Goal: Transaction & Acquisition: Book appointment/travel/reservation

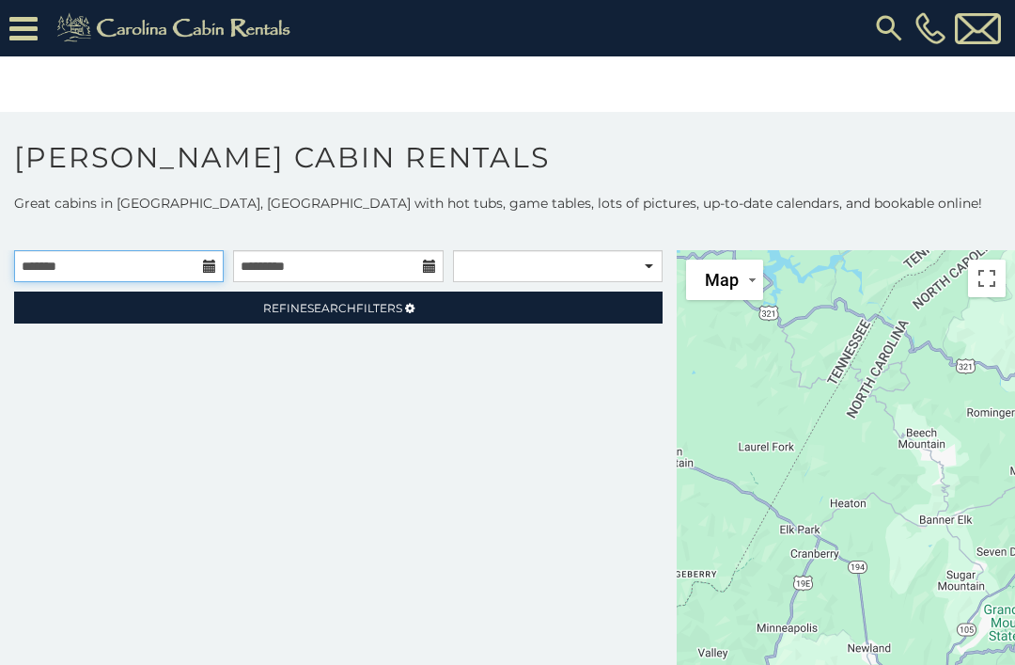
click at [217, 273] on input "text" at bounding box center [119, 266] width 210 height 32
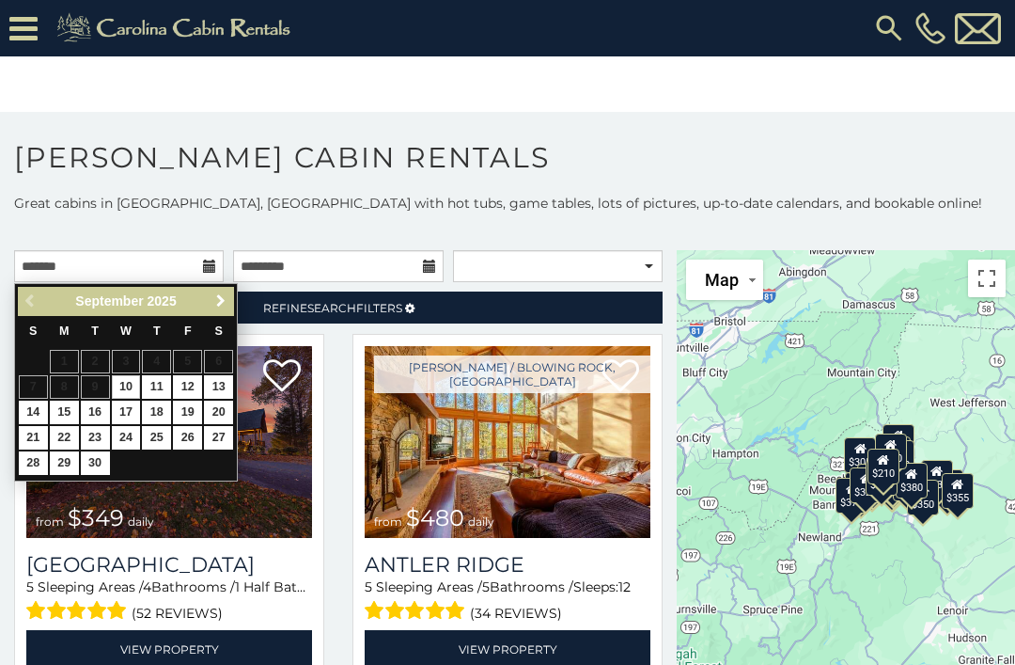
click at [217, 303] on span "Next" at bounding box center [220, 300] width 15 height 15
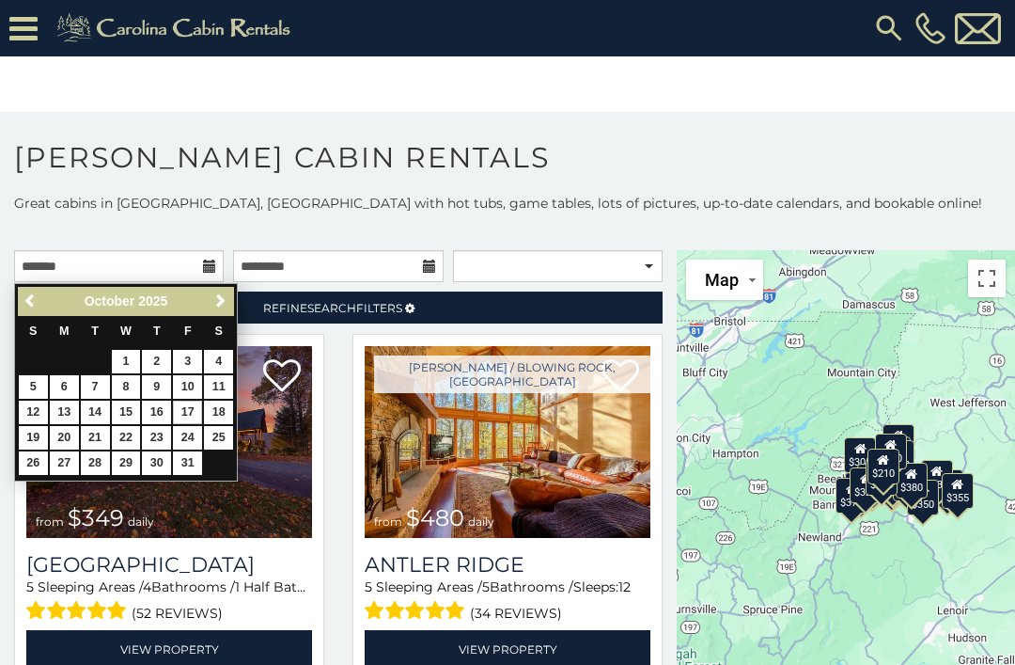
click at [192, 412] on link "17" at bounding box center [187, 411] width 29 height 23
type input "**********"
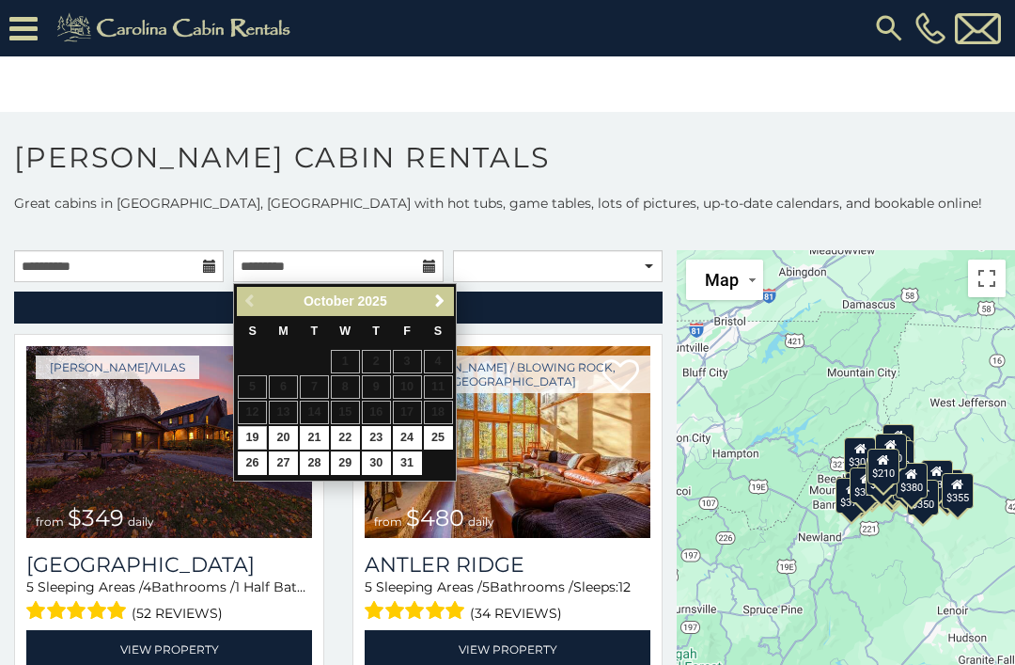
click at [258, 434] on link "19" at bounding box center [252, 437] width 29 height 23
type input "**********"
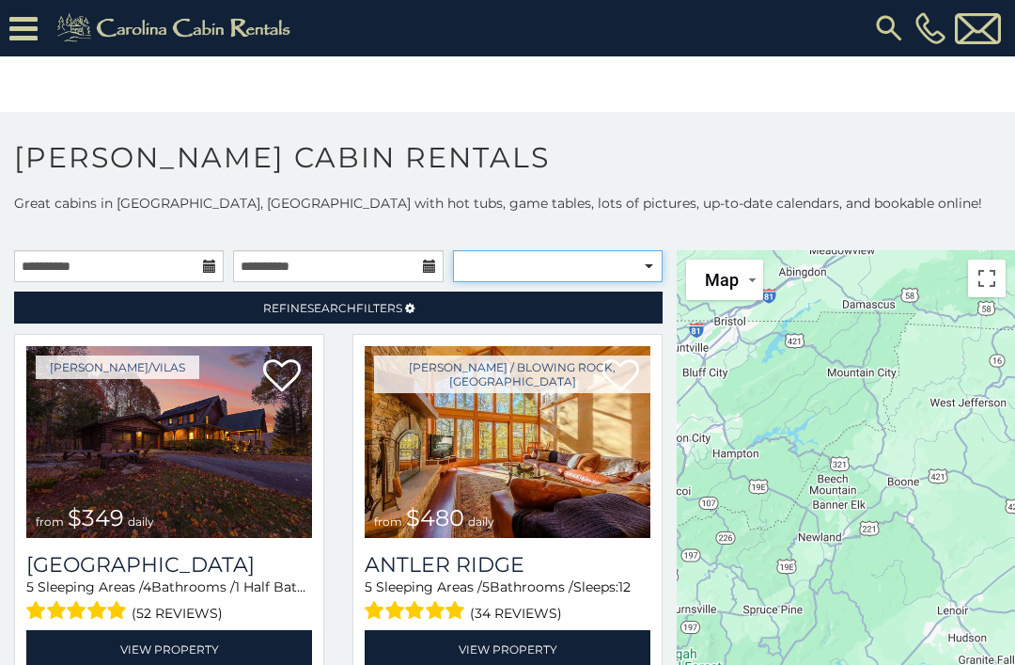
click at [600, 265] on select "**********" at bounding box center [558, 266] width 210 height 32
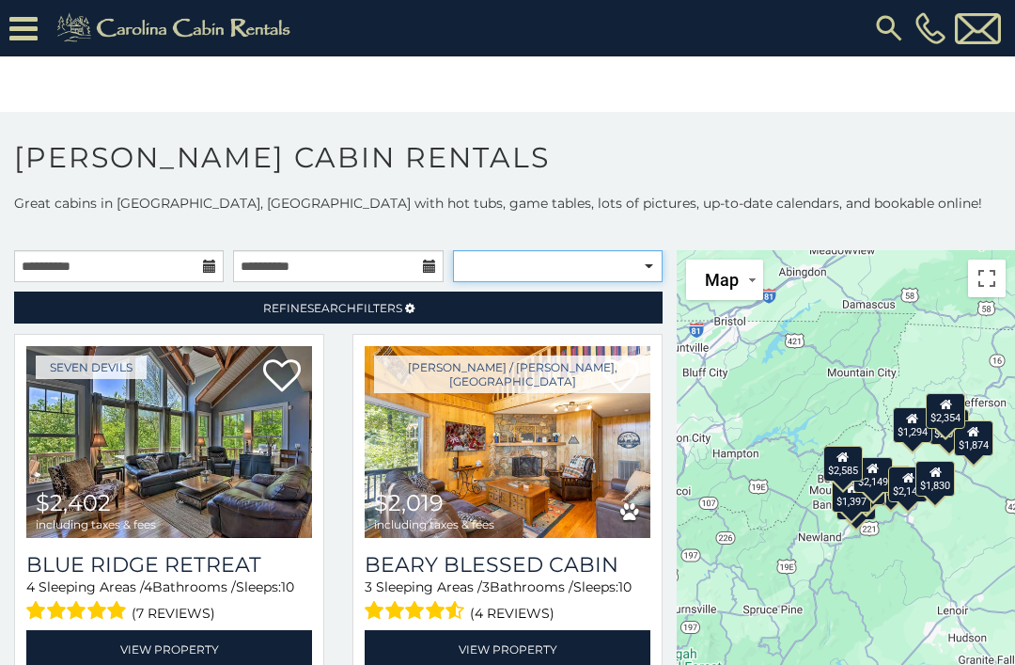
select select "*********"
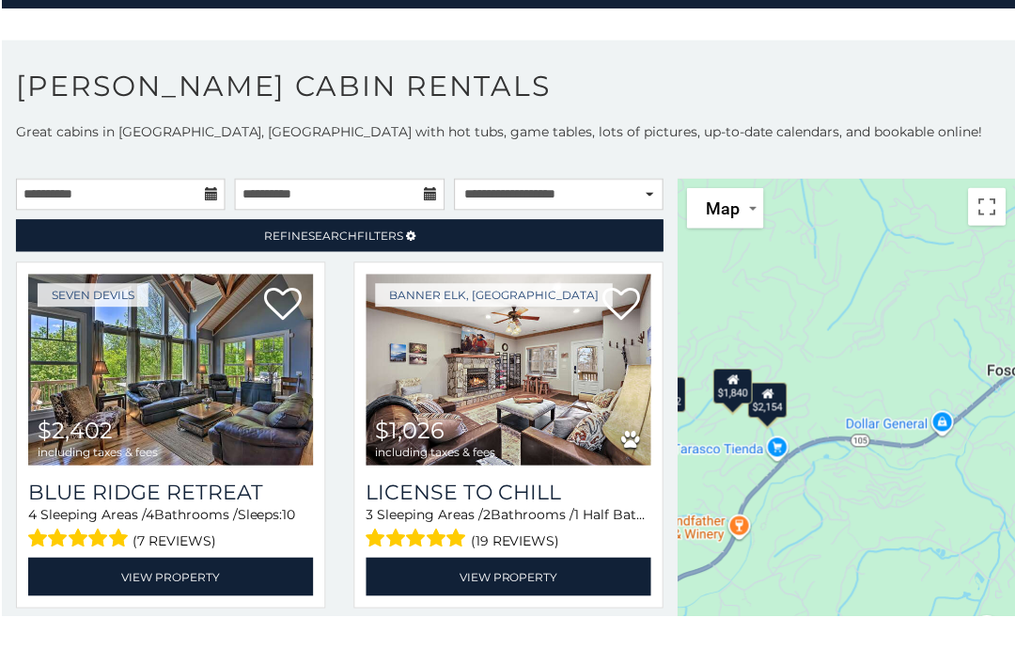
scroll to position [123, 0]
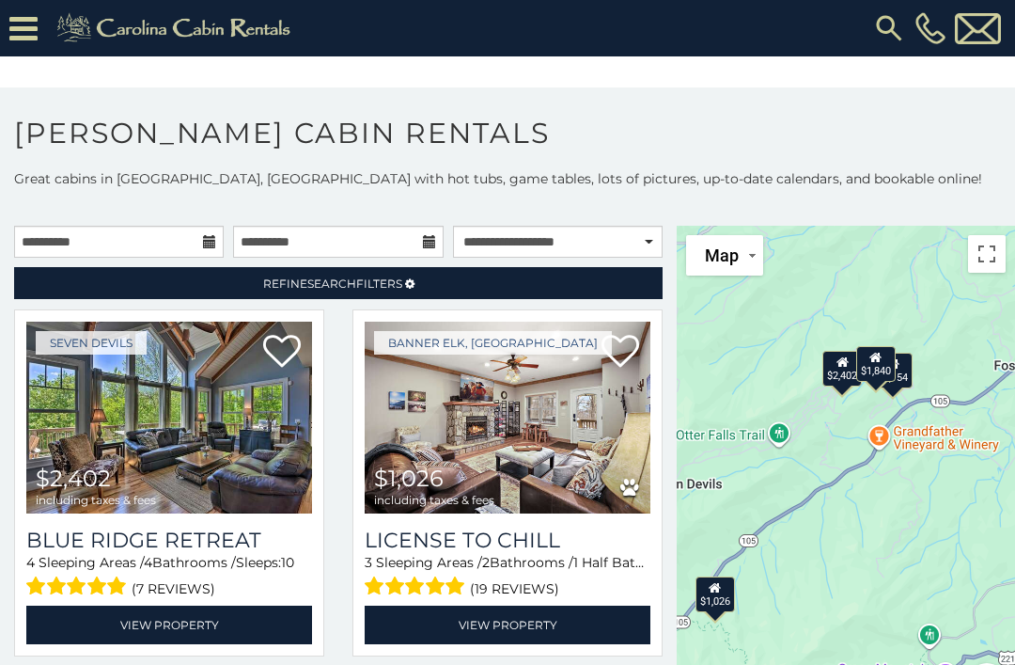
click at [718, 575] on div "$1,026" at bounding box center [715, 593] width 39 height 36
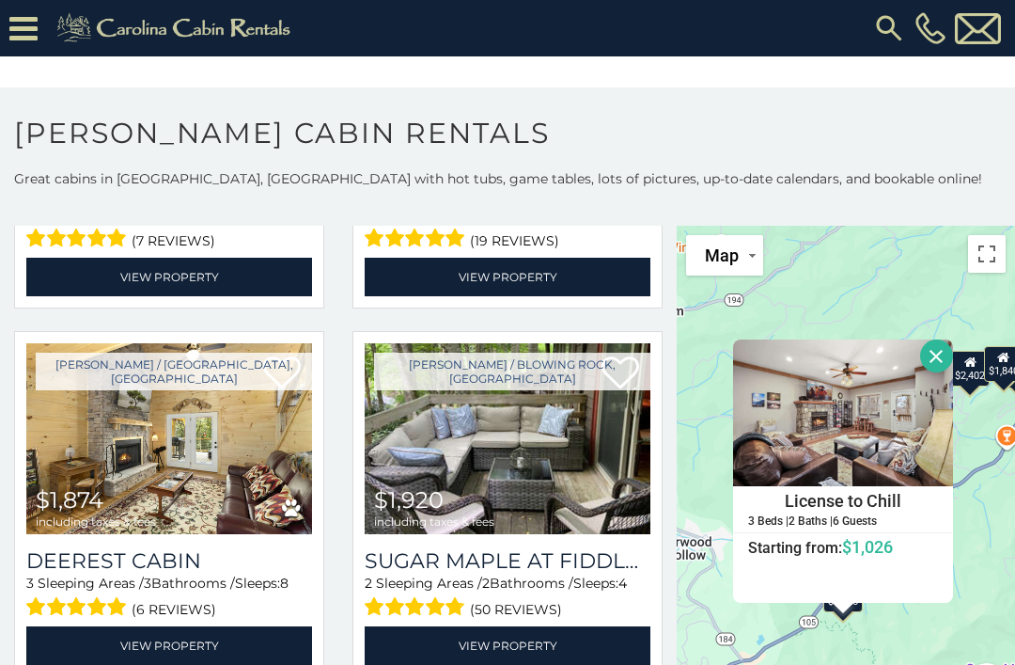
scroll to position [350, 0]
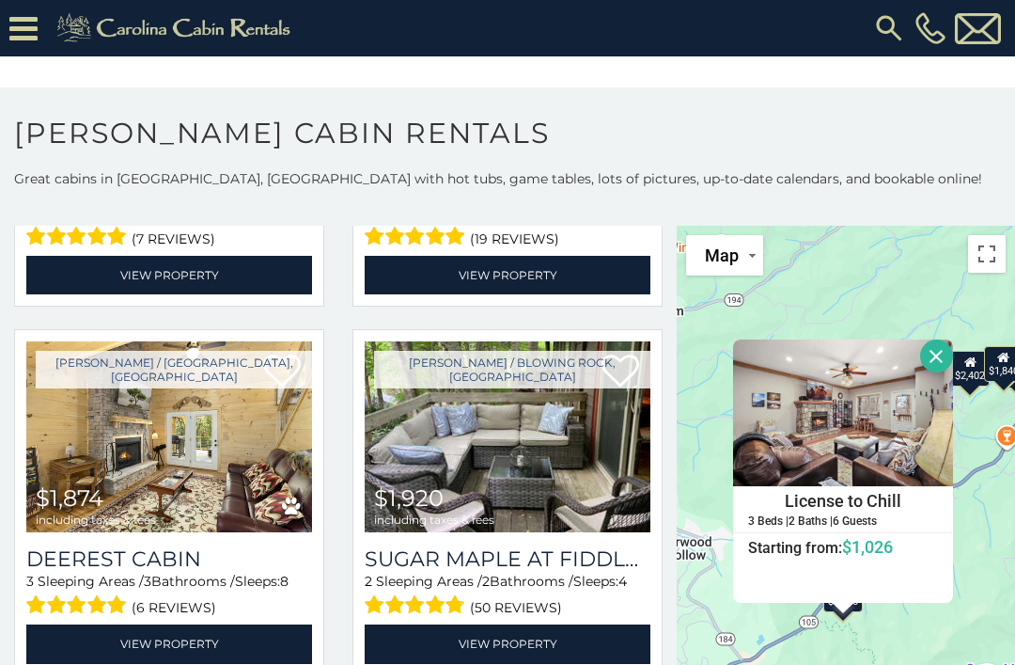
click at [487, 383] on img at bounding box center [508, 437] width 286 height 192
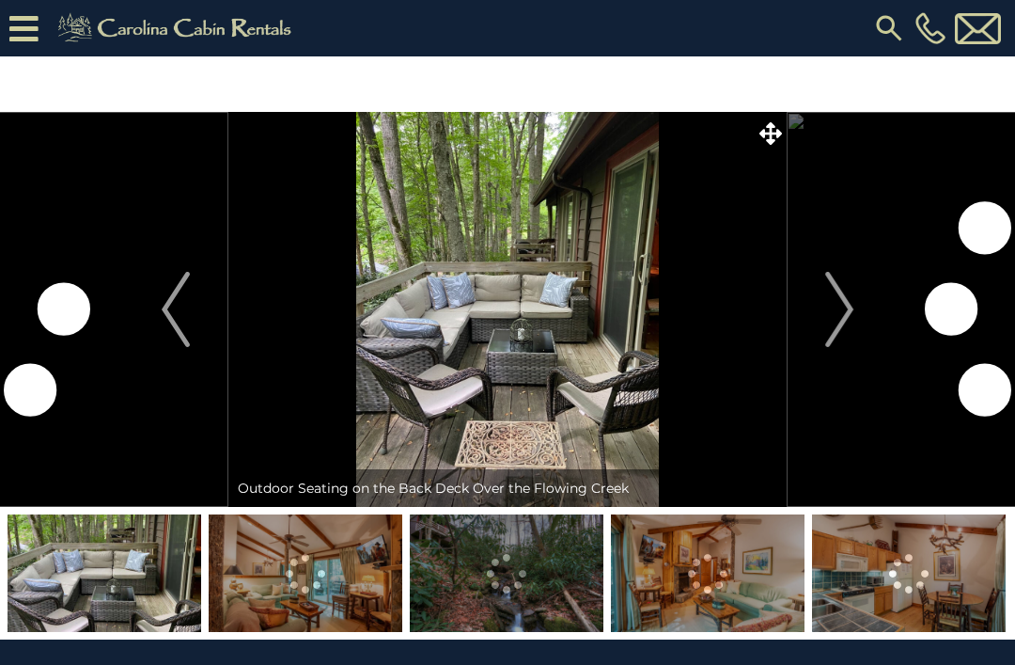
click at [844, 317] on img "Next" at bounding box center [839, 309] width 28 height 75
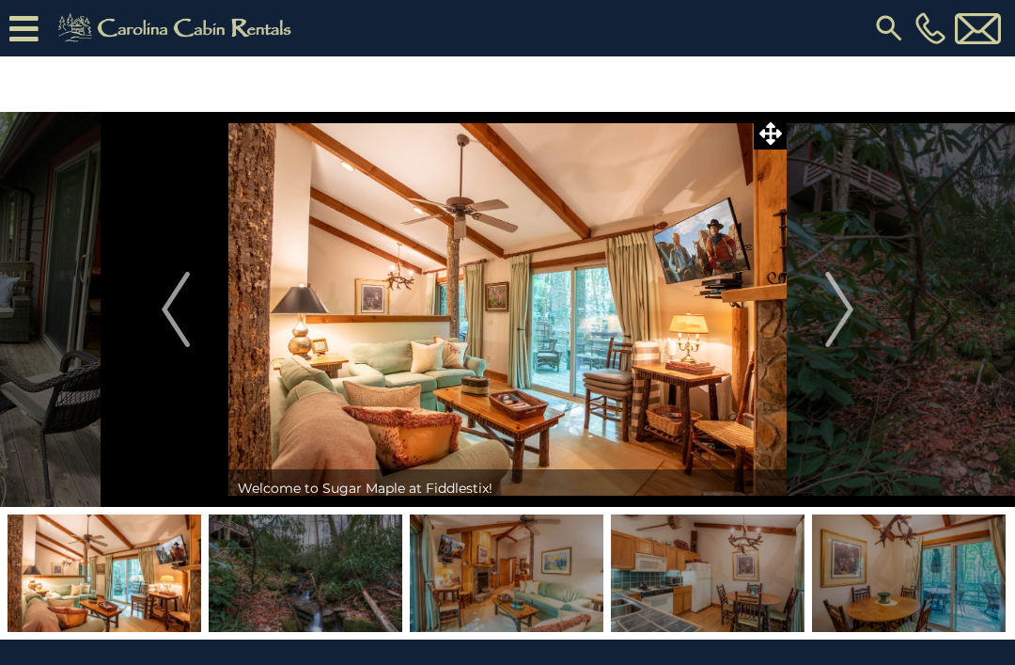
click at [837, 313] on img "Next" at bounding box center [839, 309] width 28 height 75
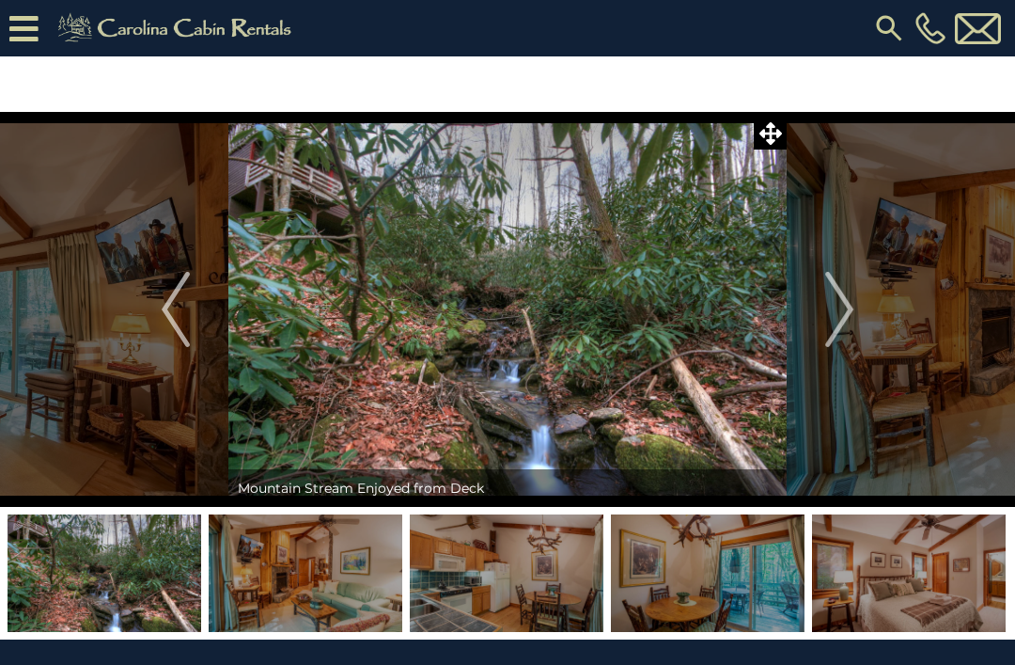
click at [844, 311] on img "Next" at bounding box center [839, 309] width 28 height 75
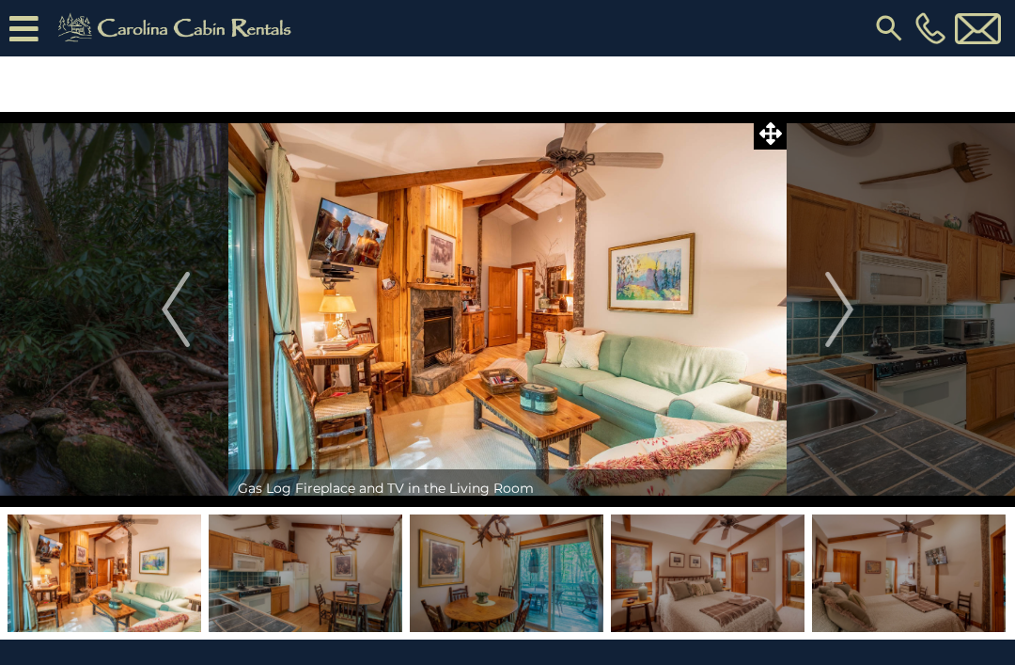
click at [847, 323] on img "Next" at bounding box center [839, 309] width 28 height 75
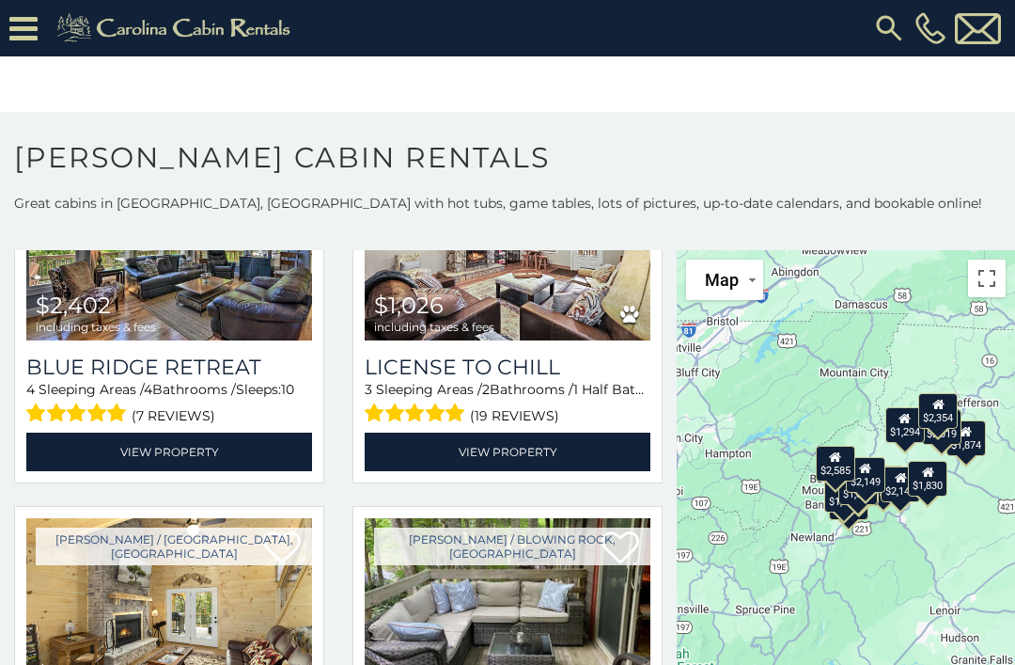
scroll to position [199, 0]
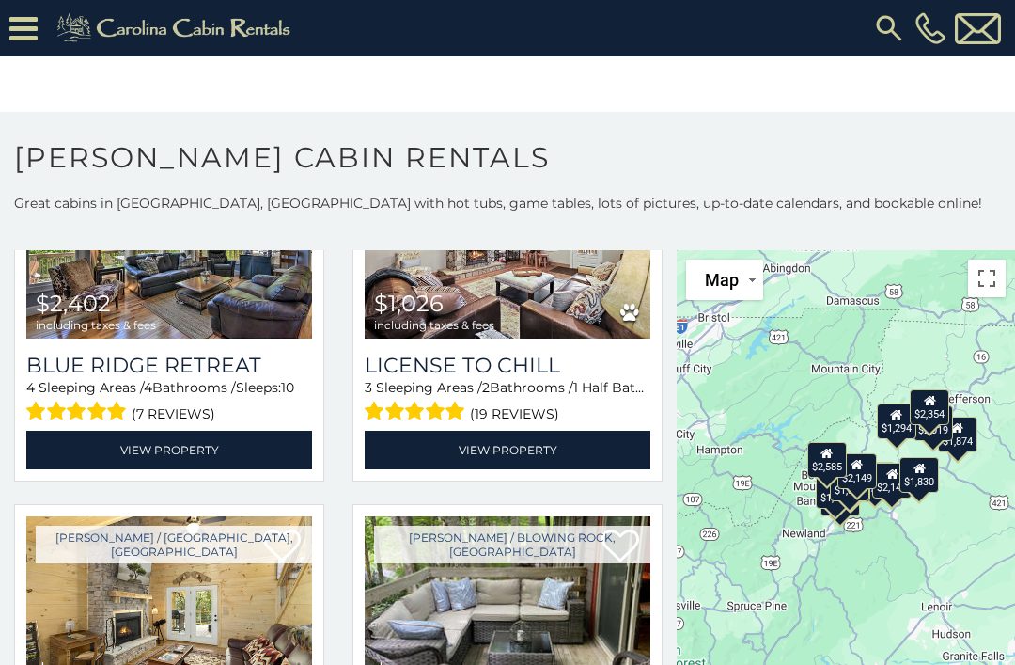
click at [869, 543] on div "$2,402 $1,026 $1,874 $1,920 $2,019 $2,154 $1,294 $1,397 $1,840 $2,141 $2,149 $1…" at bounding box center [846, 498] width 338 height 497
click at [999, 275] on button "Toggle fullscreen view" at bounding box center [987, 278] width 38 height 38
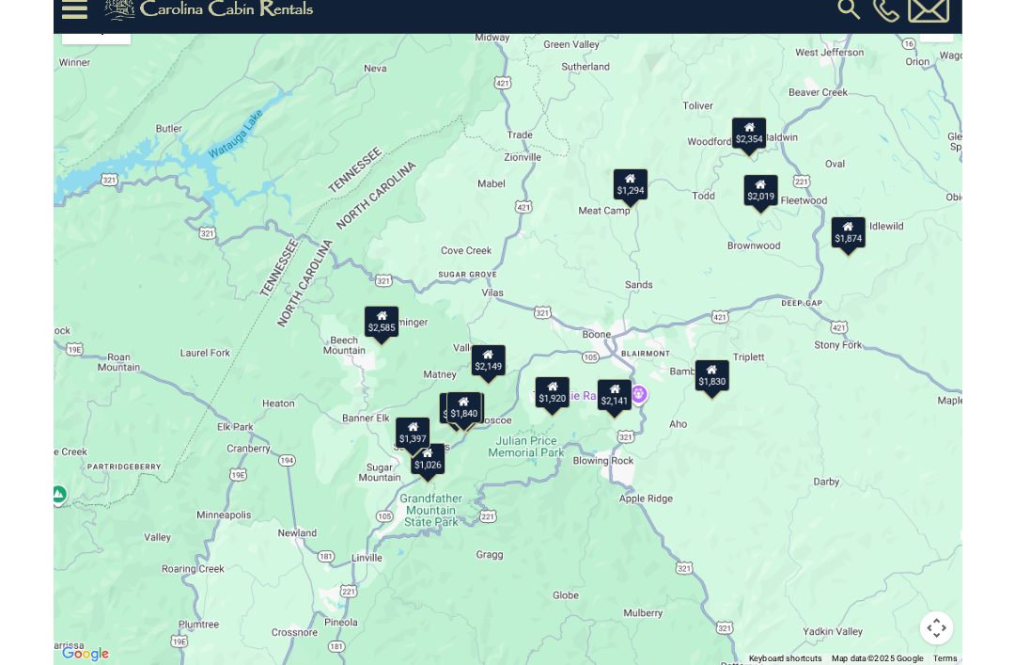
scroll to position [0, 0]
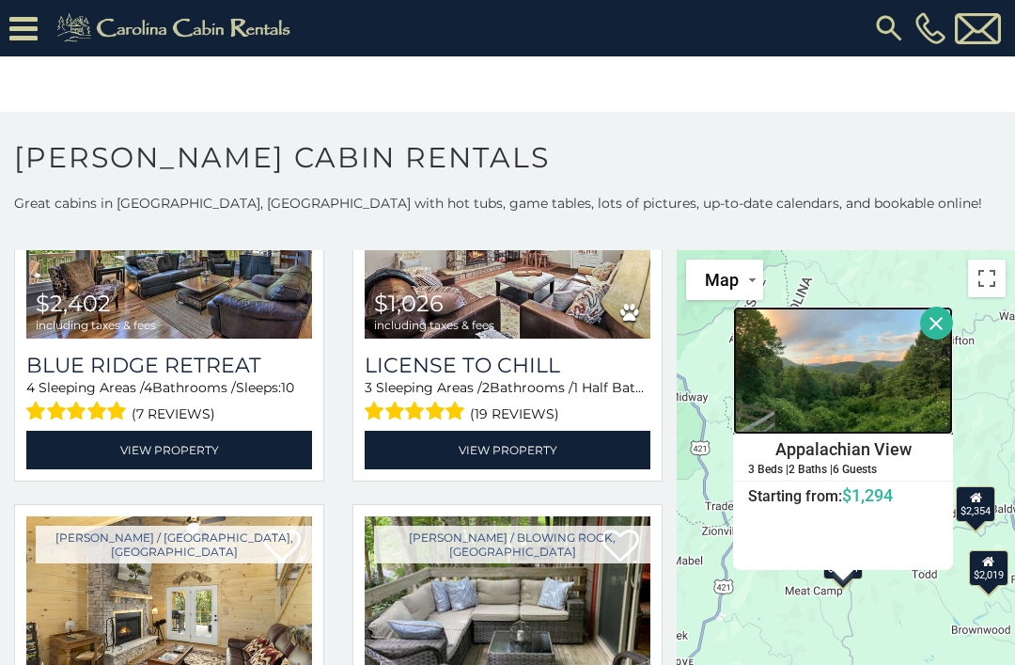
click at [850, 428] on img at bounding box center [843, 370] width 220 height 128
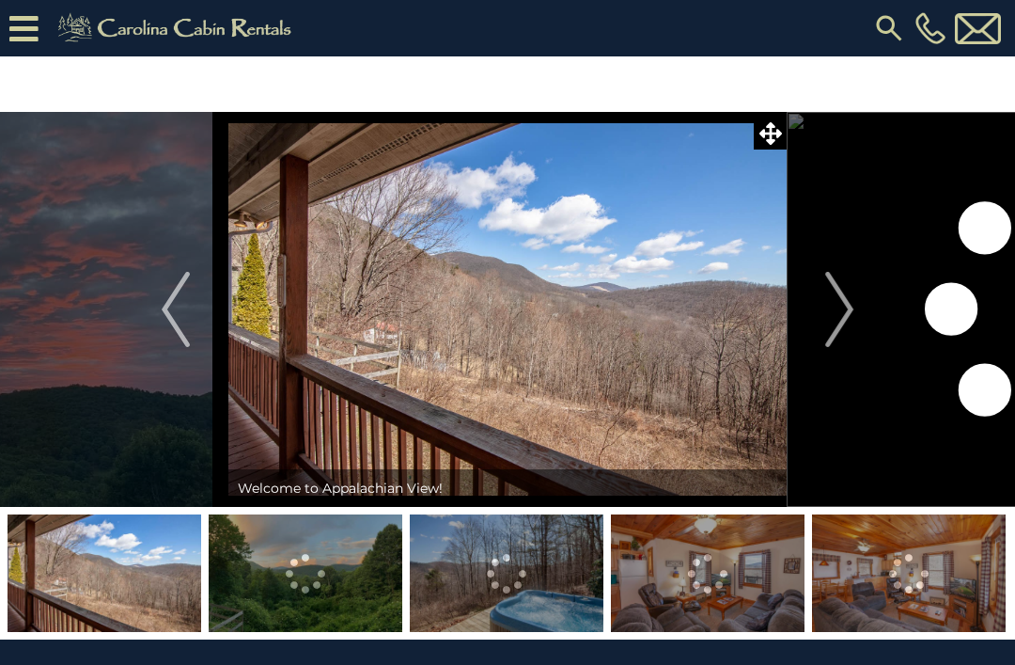
click at [828, 318] on img "Next" at bounding box center [839, 309] width 28 height 75
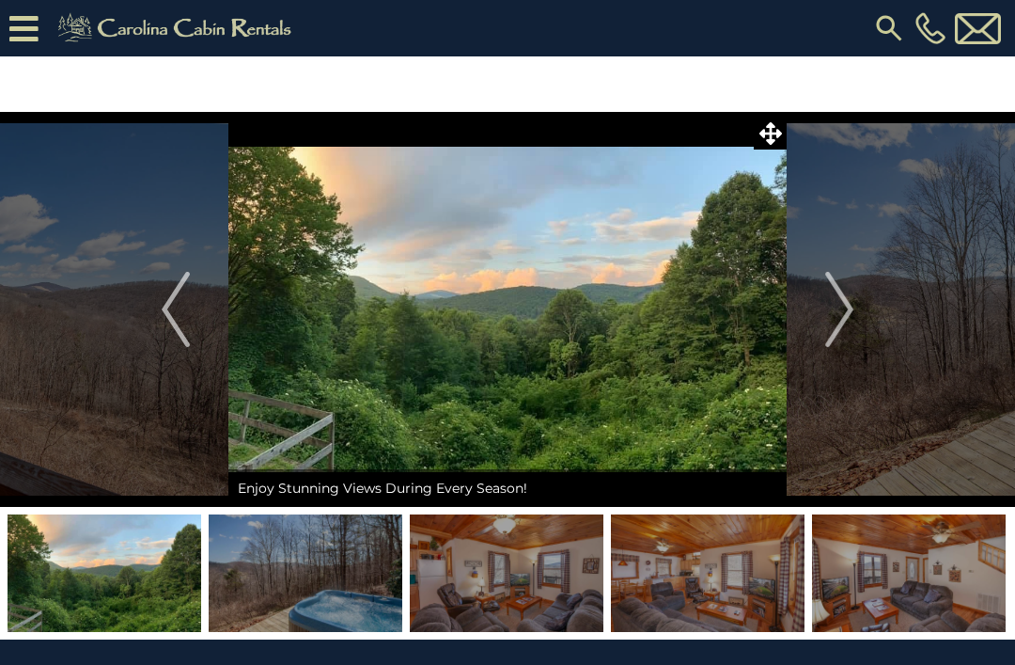
click at [830, 315] on img "Next" at bounding box center [839, 309] width 28 height 75
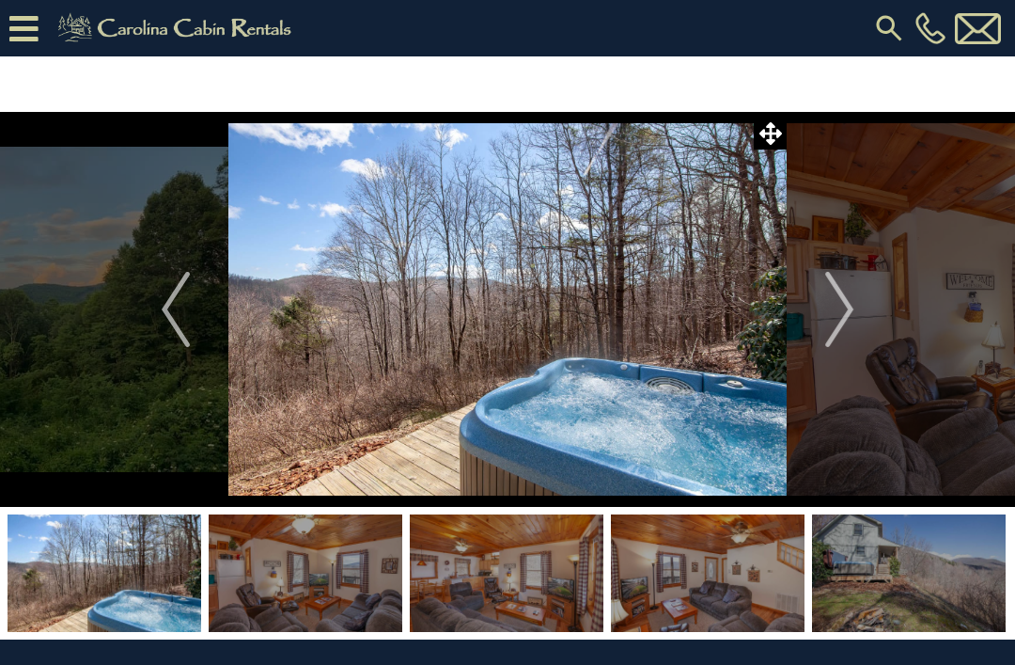
click at [827, 321] on img "Next" at bounding box center [839, 309] width 28 height 75
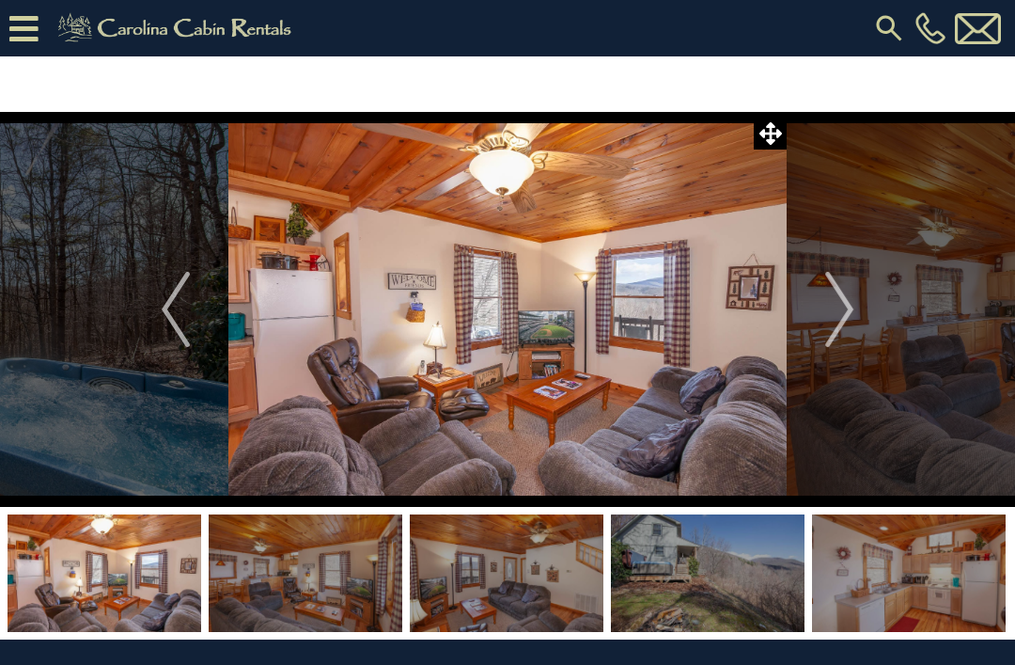
click at [824, 321] on button "Next" at bounding box center [839, 309] width 105 height 395
